Goal: Navigation & Orientation: Find specific page/section

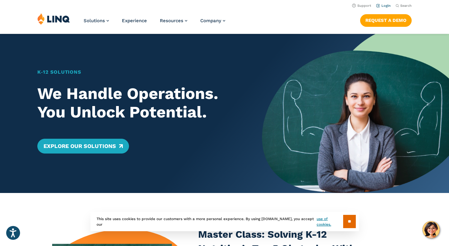
click at [387, 6] on link "Login" at bounding box center [383, 6] width 15 height 4
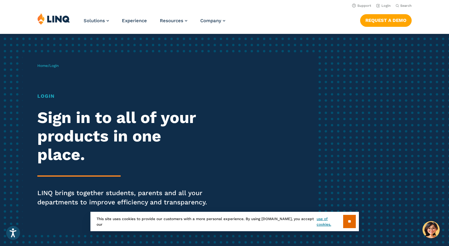
click at [59, 66] on span "Login" at bounding box center [53, 66] width 9 height 4
click at [380, 7] on link "Login" at bounding box center [383, 6] width 15 height 4
click at [48, 96] on h1 "Login" at bounding box center [123, 96] width 173 height 7
click at [56, 75] on div "Home / Login Login Sign in to all of your products in one place. LINQ brings to…" at bounding box center [177, 144] width 280 height 176
click at [54, 67] on span "Login" at bounding box center [53, 66] width 9 height 4
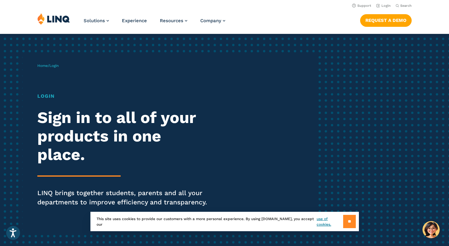
click at [343, 220] on input "**" at bounding box center [349, 221] width 13 height 13
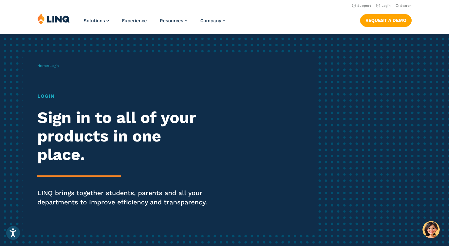
click at [75, 182] on div "Login Sign in to all of your products in one place. LINQ brings together studen…" at bounding box center [123, 159] width 173 height 132
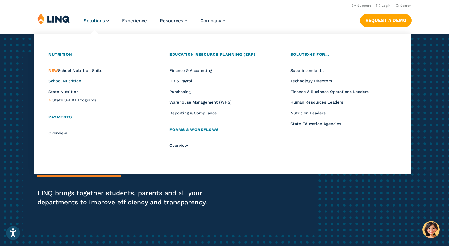
click at [68, 80] on span "School Nutrition" at bounding box center [64, 81] width 33 height 5
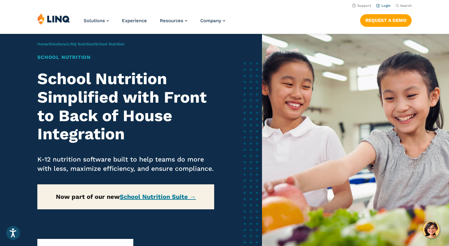
click at [384, 6] on link "Login" at bounding box center [383, 6] width 15 height 4
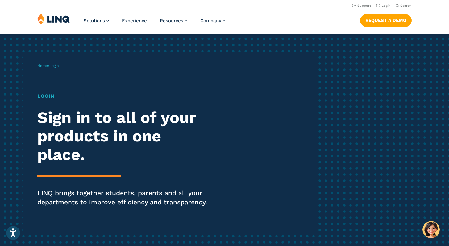
click at [94, 100] on div "Login Sign in to all of your products in one place. LINQ brings together studen…" at bounding box center [123, 159] width 173 height 132
click at [72, 112] on h2 "Sign in to all of your products in one place." at bounding box center [123, 136] width 173 height 55
click at [58, 137] on h2 "Sign in to all of your products in one place." at bounding box center [123, 136] width 173 height 55
click at [89, 132] on h2 "Sign in to all of your products in one place." at bounding box center [123, 136] width 173 height 55
click at [52, 90] on div "Home / Login Login Sign in to all of your products in one place. LINQ brings to…" at bounding box center [177, 144] width 280 height 176
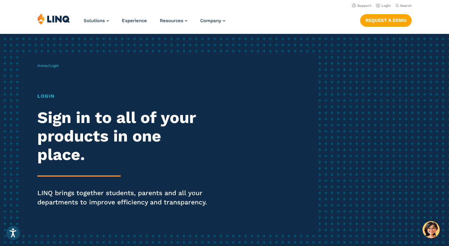
click at [45, 97] on h1 "Login" at bounding box center [123, 96] width 173 height 7
click at [46, 62] on div "Home / Login Login Sign in to all of your products in one place. LINQ brings to…" at bounding box center [177, 144] width 280 height 176
click at [42, 68] on div "Home / Login Login Sign in to all of your products in one place. LINQ brings to…" at bounding box center [177, 144] width 280 height 176
click at [44, 106] on div "Login Sign in to all of your products in one place. LINQ brings together studen…" at bounding box center [123, 159] width 173 height 132
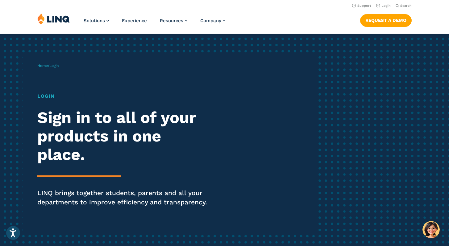
click at [44, 90] on div "Home / Login Login Sign in to all of your products in one place. LINQ brings to…" at bounding box center [177, 144] width 280 height 176
click at [50, 81] on div "Home / Login Login Sign in to all of your products in one place. LINQ brings to…" at bounding box center [177, 144] width 280 height 176
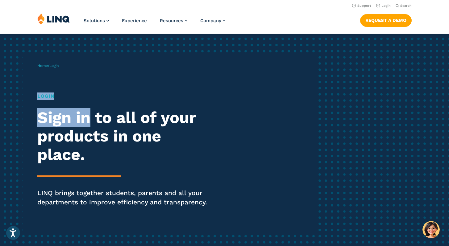
drag, startPoint x: 86, startPoint y: 110, endPoint x: 73, endPoint y: 82, distance: 31.5
click at [73, 81] on div "Home / Login Login Sign in to all of your products in one place. LINQ brings to…" at bounding box center [177, 144] width 280 height 176
click at [73, 82] on div "Home / Login Login Sign in to all of your products in one place. LINQ brings to…" at bounding box center [177, 144] width 280 height 176
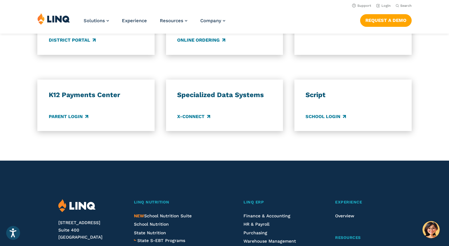
scroll to position [518, 0]
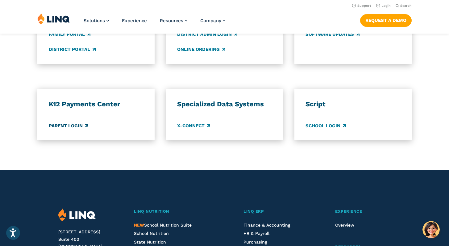
click at [76, 127] on link "Parent Login" at bounding box center [68, 125] width 39 height 7
